Goal: Transaction & Acquisition: Purchase product/service

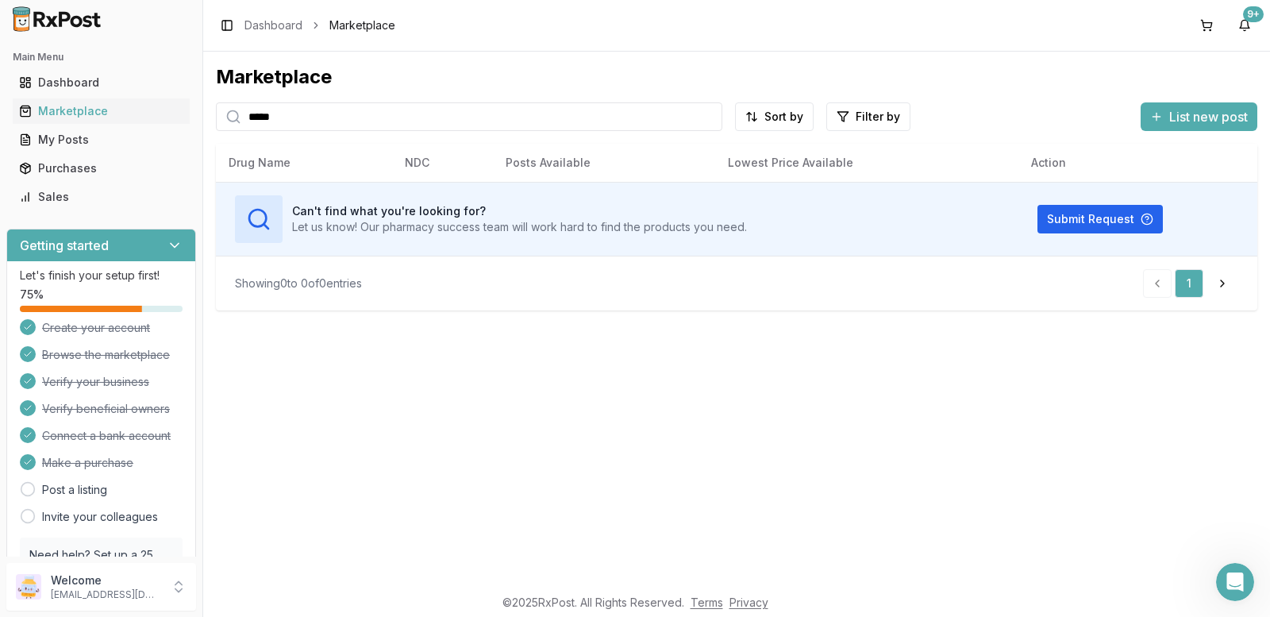
click at [351, 113] on input "*****" at bounding box center [469, 116] width 506 height 29
type input "*"
drag, startPoint x: 332, startPoint y: 120, endPoint x: 29, endPoint y: 154, distance: 305.0
click at [37, 148] on div "Main Menu Dashboard Marketplace My Posts Purchases Sales Getting started Let's …" at bounding box center [635, 308] width 1270 height 617
type input "******"
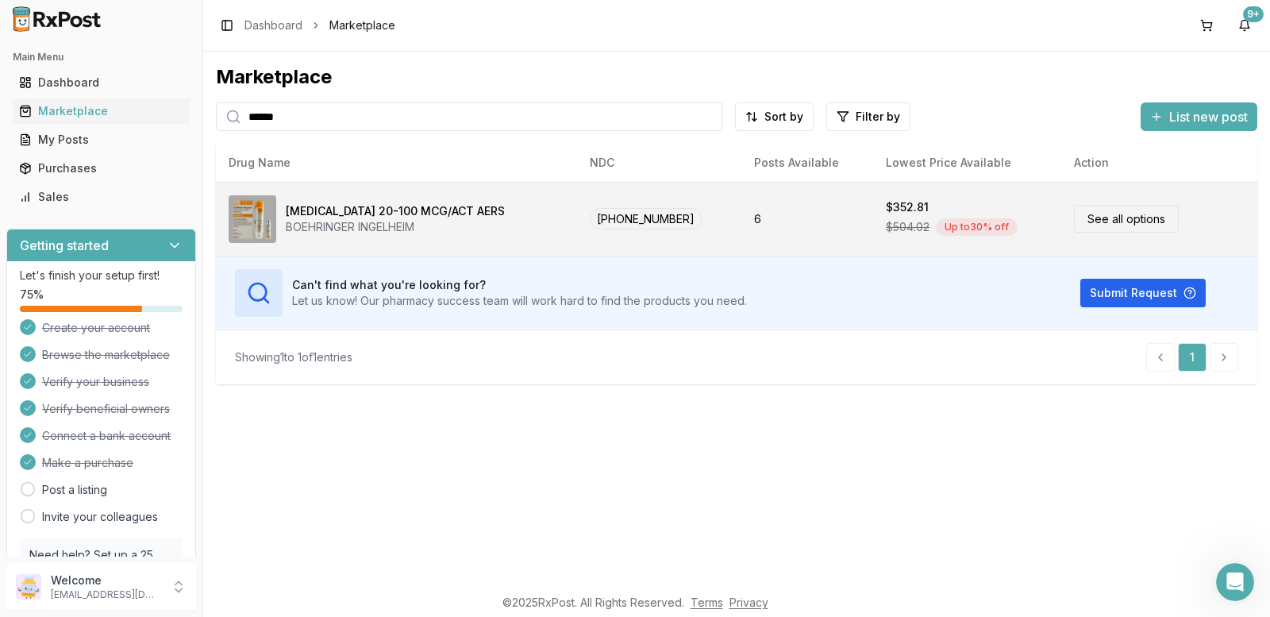
click at [1148, 213] on link "See all options" at bounding box center [1126, 219] width 105 height 28
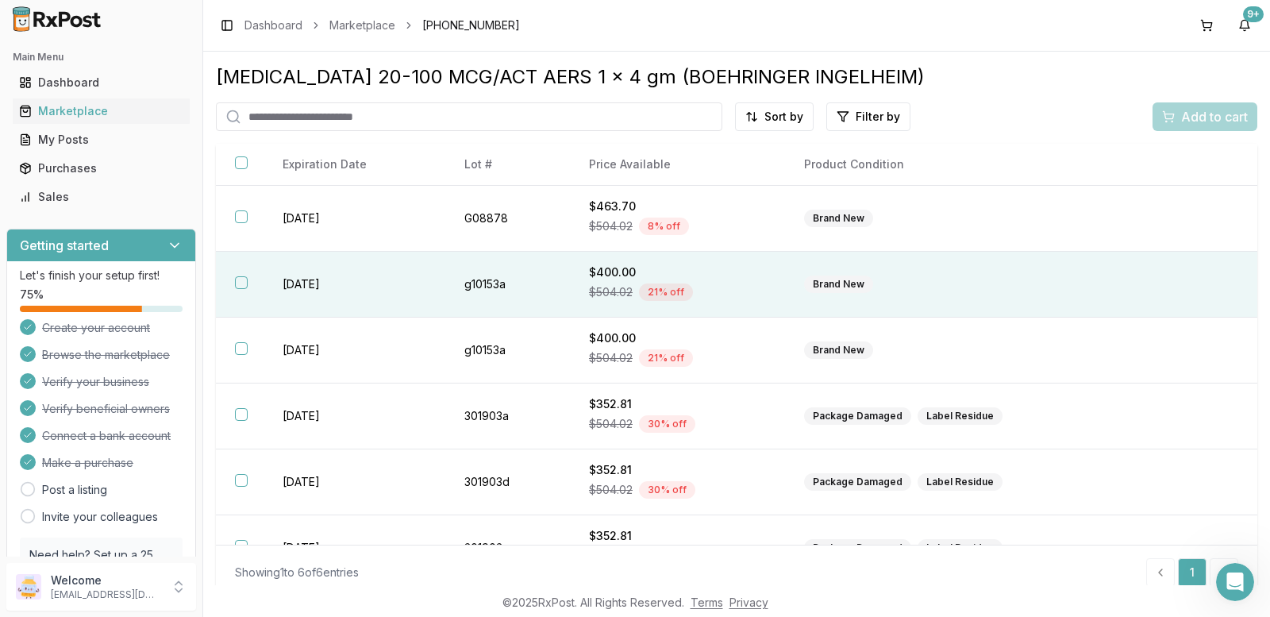
click at [239, 280] on button "button" at bounding box center [241, 282] width 13 height 13
click at [1190, 113] on span "Add to cart" at bounding box center [1214, 116] width 67 height 19
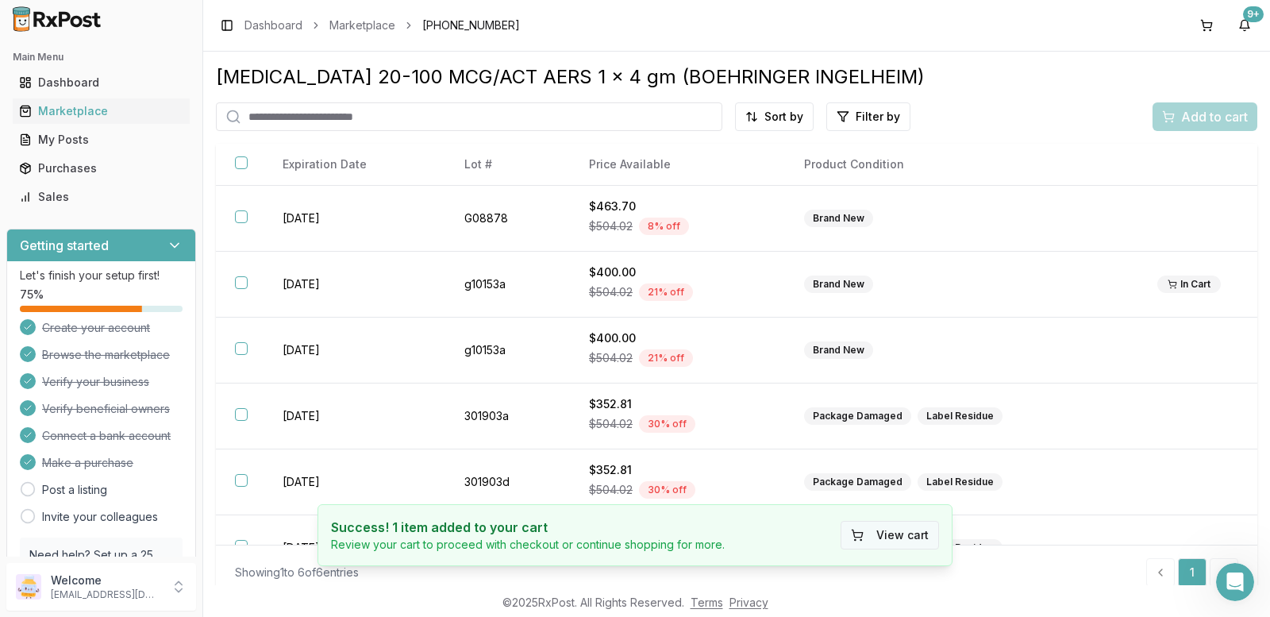
click at [907, 538] on button "View cart" at bounding box center [889, 535] width 98 height 29
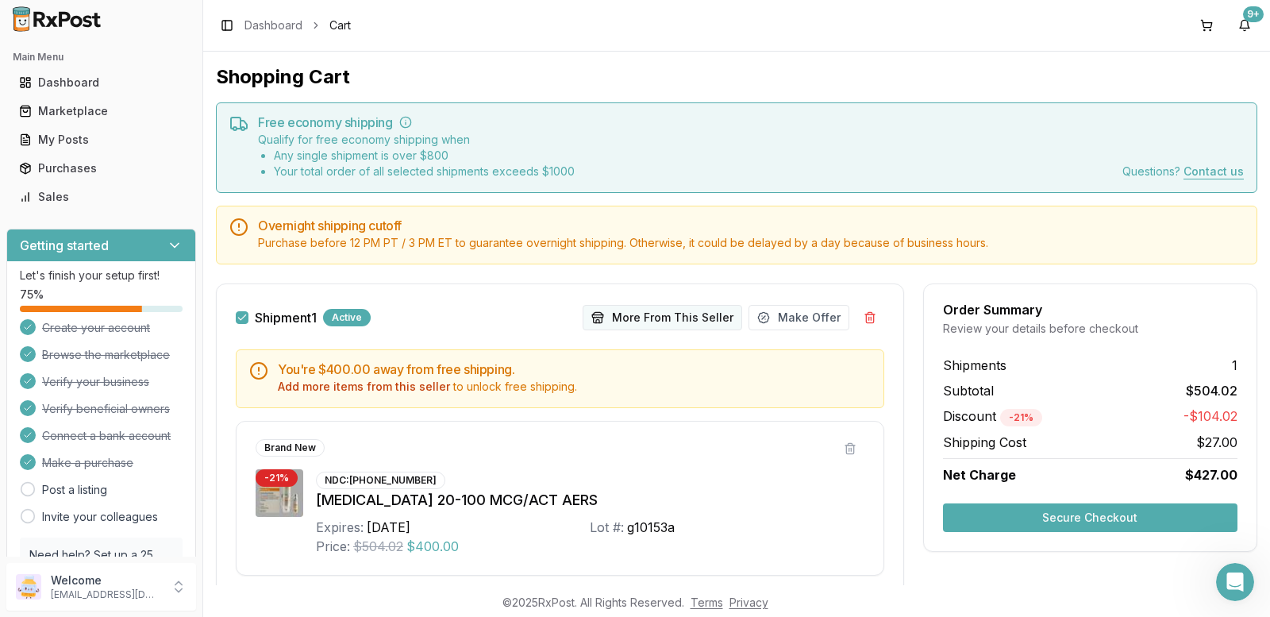
click at [655, 313] on button "More From This Seller" at bounding box center [661, 317] width 159 height 25
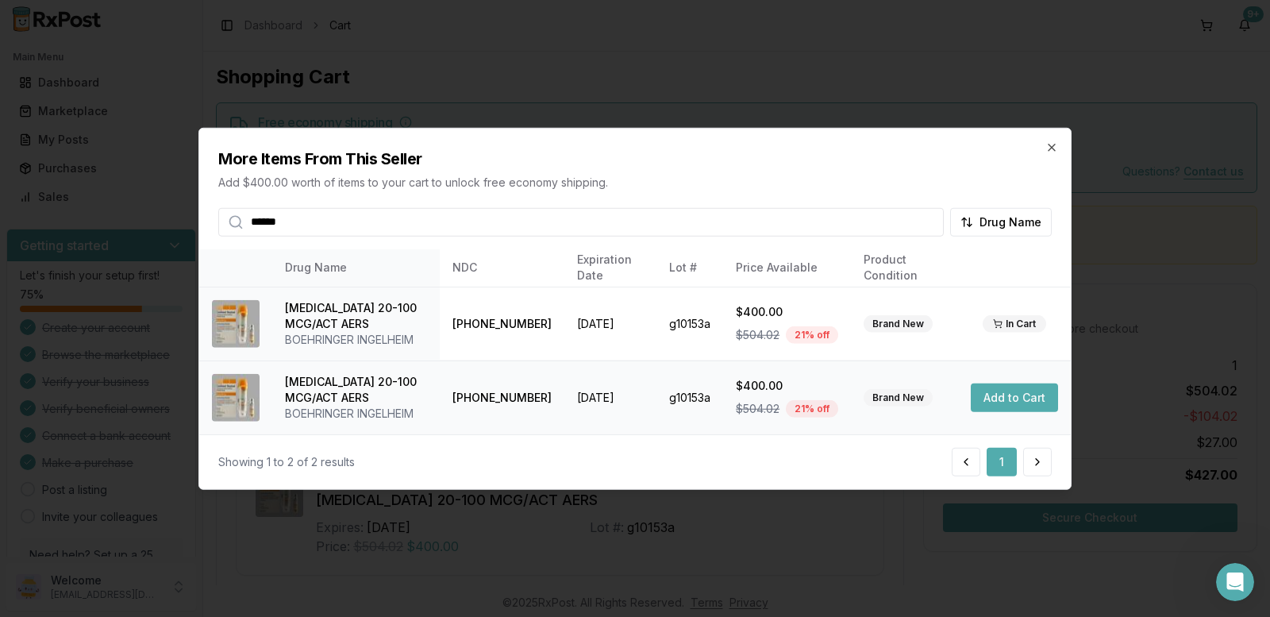
type input "******"
click at [1013, 393] on button "Add to Cart" at bounding box center [1013, 397] width 87 height 29
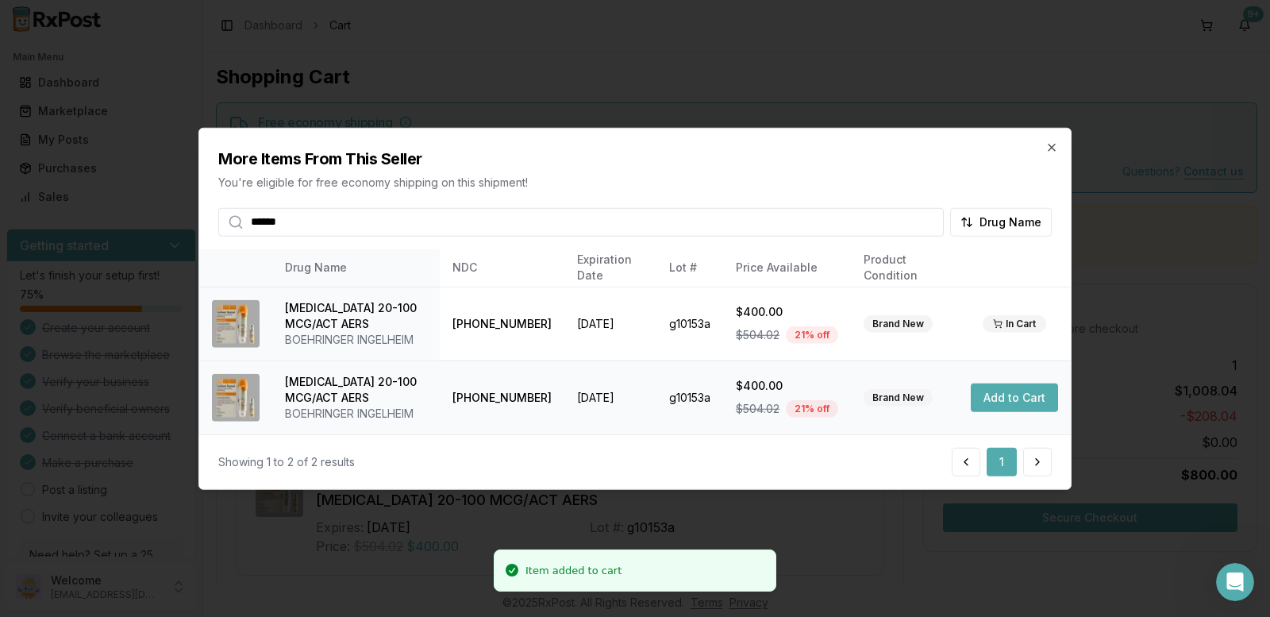
click at [1013, 395] on button "Add to Cart" at bounding box center [1013, 397] width 87 height 29
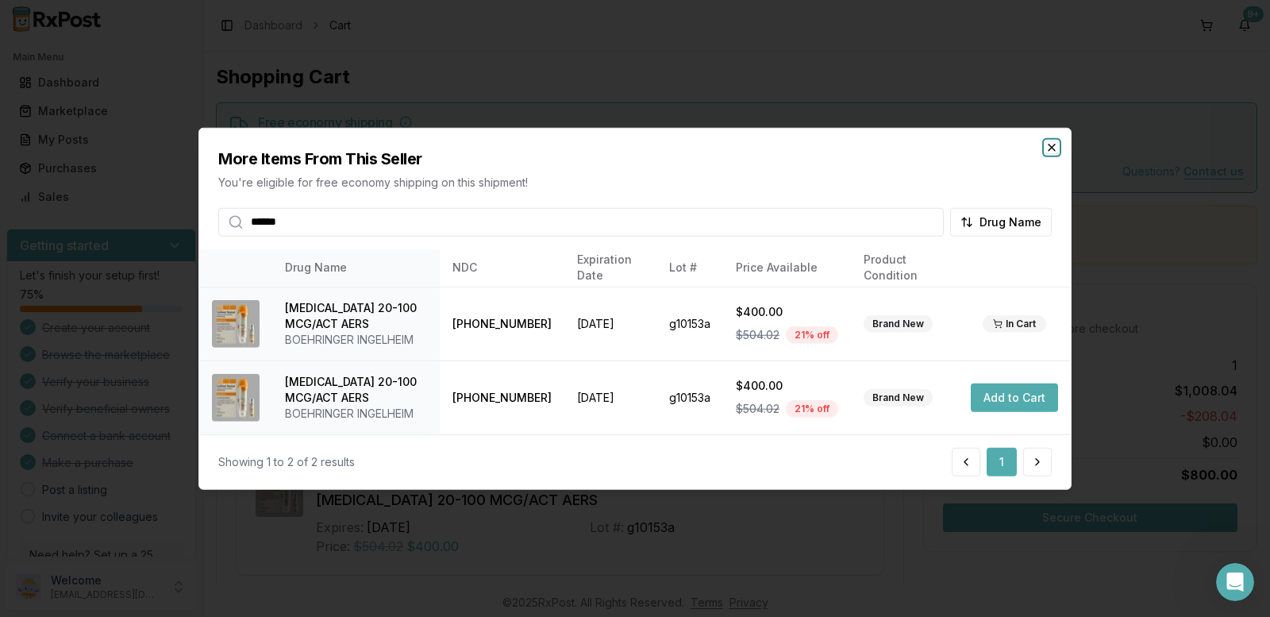
click at [1051, 145] on icon "button" at bounding box center [1051, 146] width 13 height 13
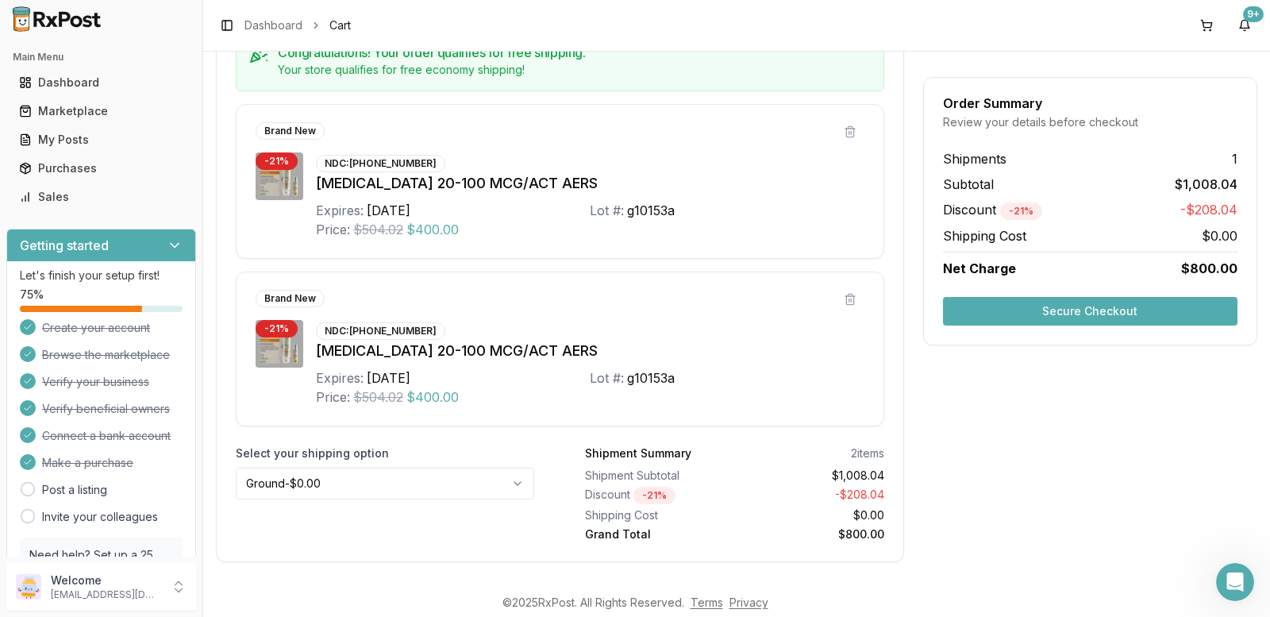
scroll to position [317, 0]
click at [1087, 312] on button "Secure Checkout" at bounding box center [1090, 311] width 294 height 29
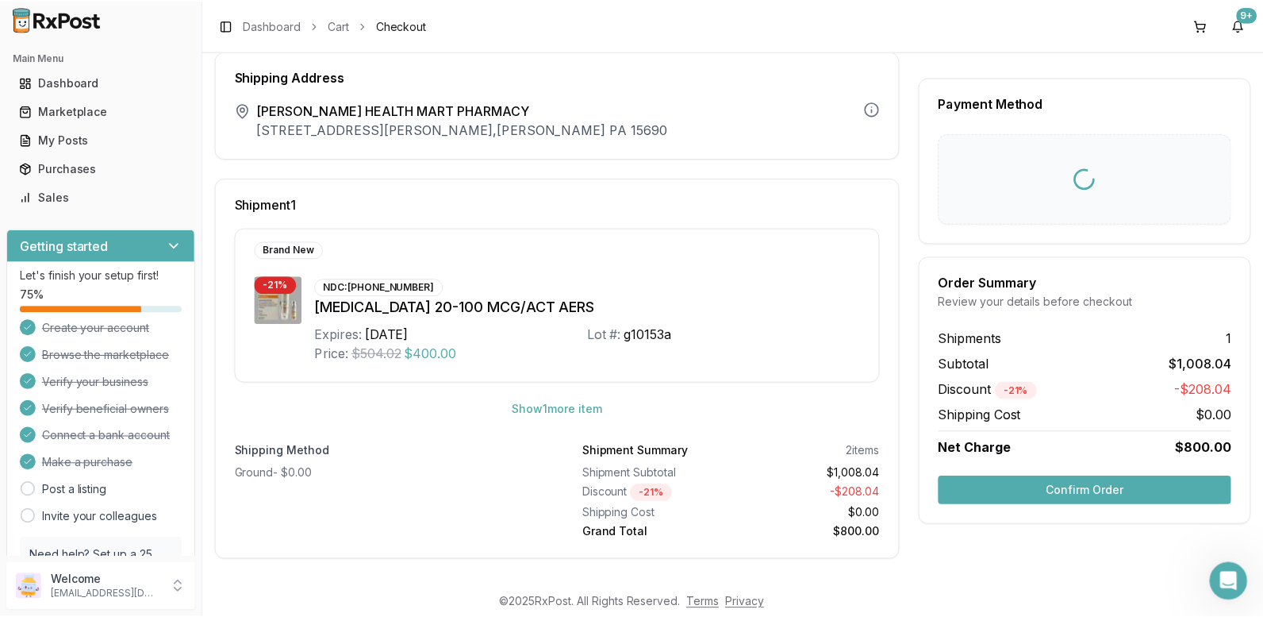
scroll to position [52, 0]
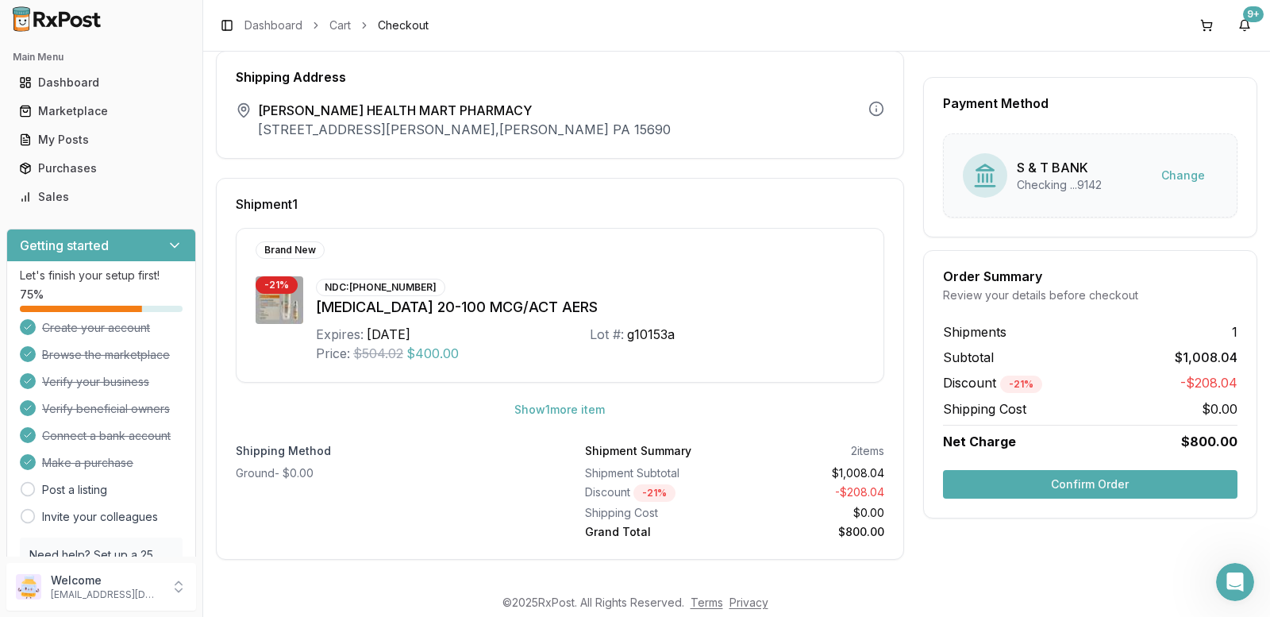
click at [1061, 489] on button "Confirm Order" at bounding box center [1090, 484] width 294 height 29
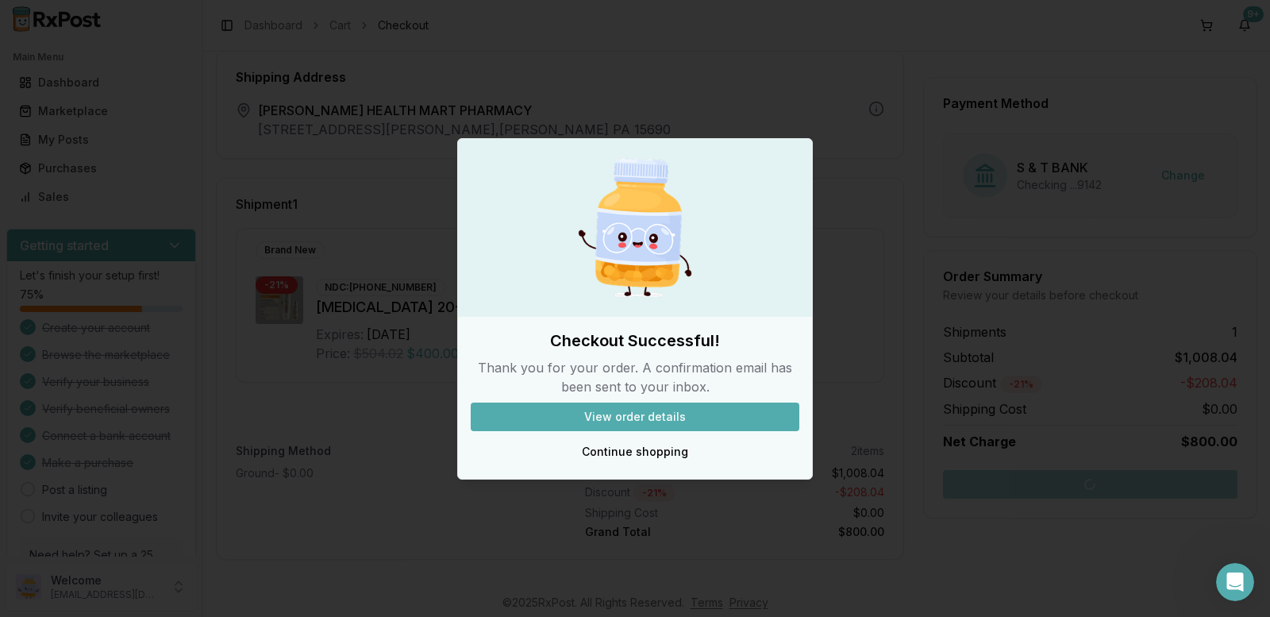
click at [691, 414] on button "View order details" at bounding box center [635, 416] width 329 height 29
